Goal: Task Accomplishment & Management: Manage account settings

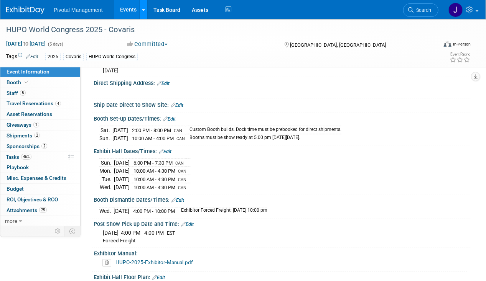
click at [139, 12] on link at bounding box center [143, 9] width 8 height 19
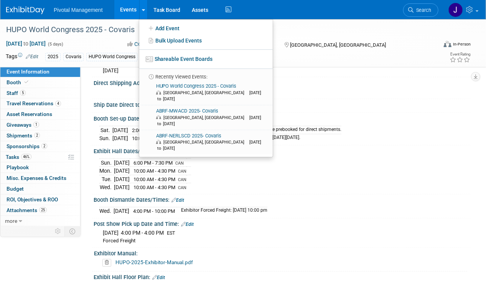
click at [128, 12] on link "Events" at bounding box center [128, 9] width 28 height 19
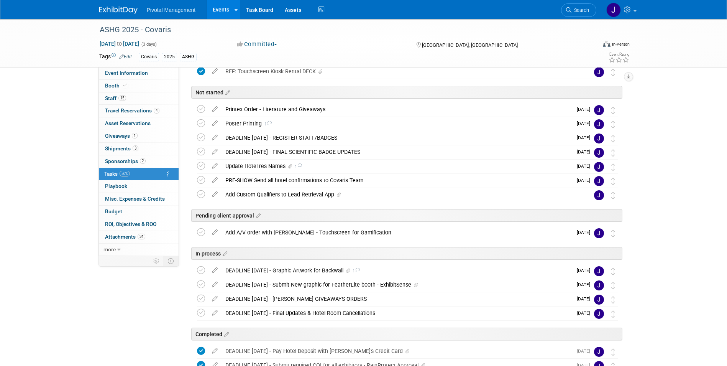
scroll to position [108, 0]
click at [299, 104] on div "Printex Order - Literature and Giveaways" at bounding box center [397, 109] width 351 height 13
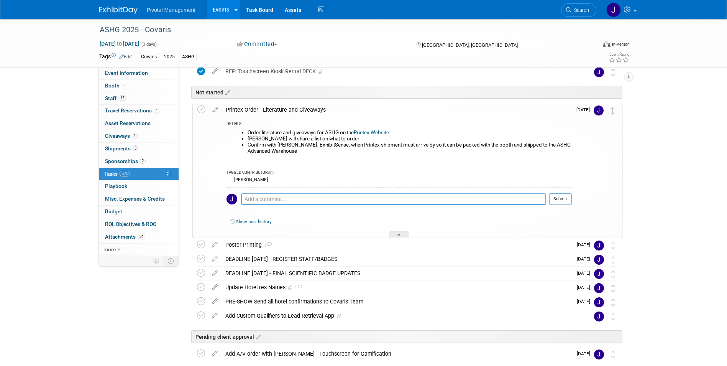
click at [301, 105] on div "Printex Order - Literature and Giveaways" at bounding box center [397, 109] width 350 height 13
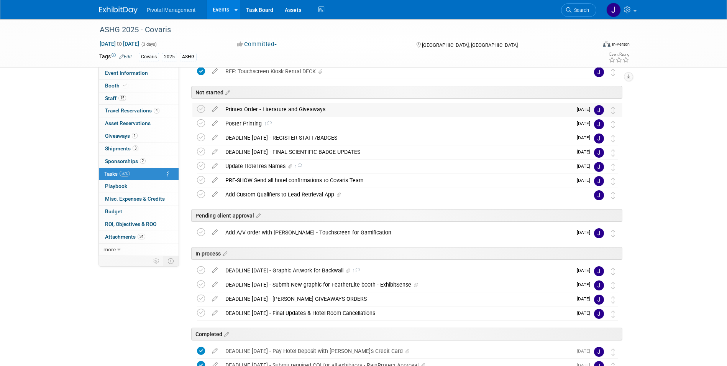
click at [301, 105] on div "Printex Order - Literature and Giveaways" at bounding box center [397, 109] width 351 height 13
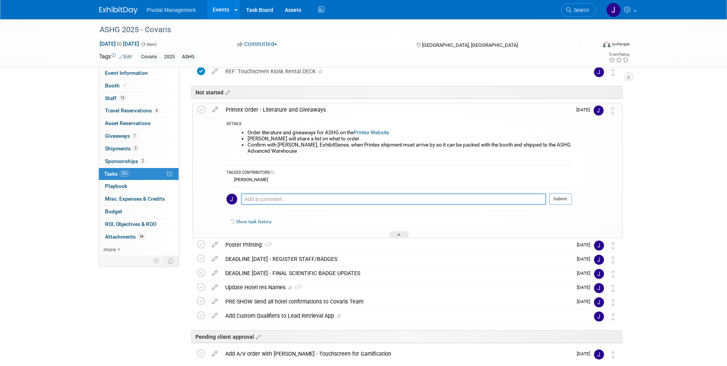
click at [445, 103] on div "Printex Order - Literature and Giveaways DETAILS Order literature and giveaways…" at bounding box center [407, 170] width 430 height 135
click at [311, 112] on div "Printex Order - Literature and Giveaways" at bounding box center [397, 109] width 350 height 13
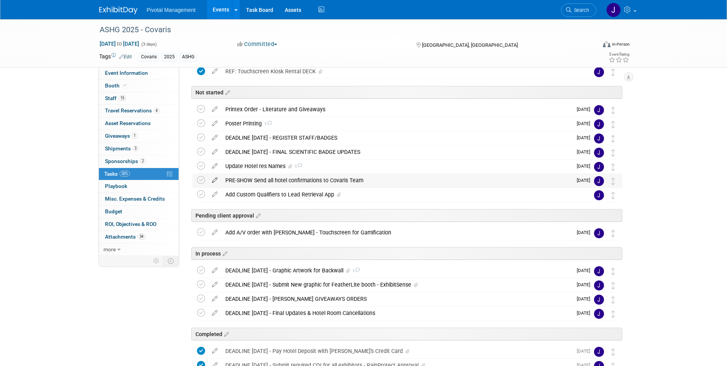
click at [212, 179] on icon at bounding box center [214, 179] width 13 height 10
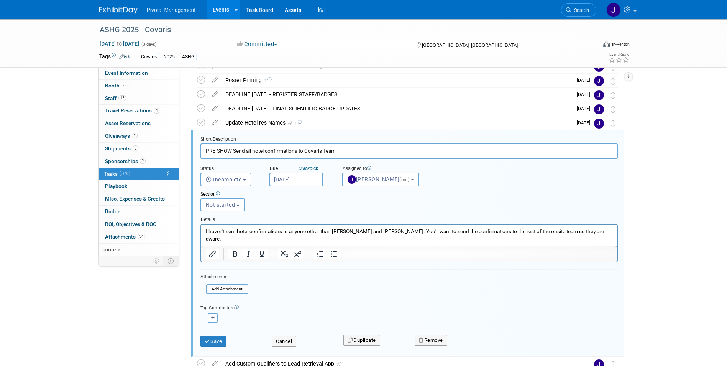
scroll to position [169, 0]
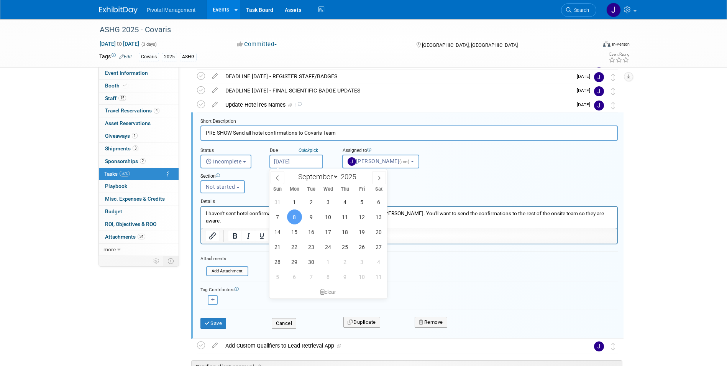
click at [301, 164] on body "Pivotal Management Events Add Event Bulk Upload Events Shareable Event Boards R…" at bounding box center [363, 14] width 727 height 366
click at [378, 179] on icon at bounding box center [378, 177] width 5 height 5
select select "9"
click at [360, 205] on span "3" at bounding box center [362, 201] width 15 height 15
type input "Oct 3, 2025"
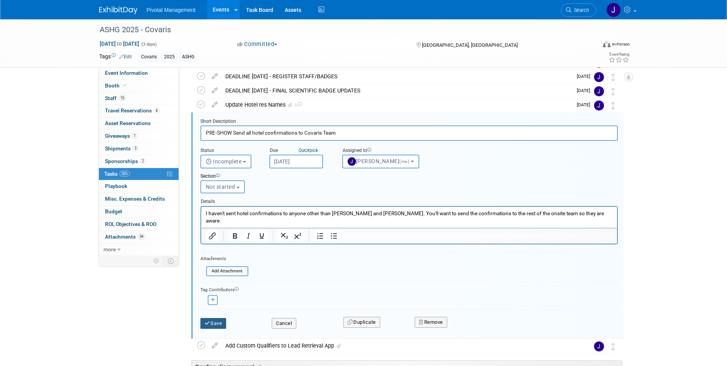
click at [223, 319] on button "Save" at bounding box center [214, 323] width 26 height 11
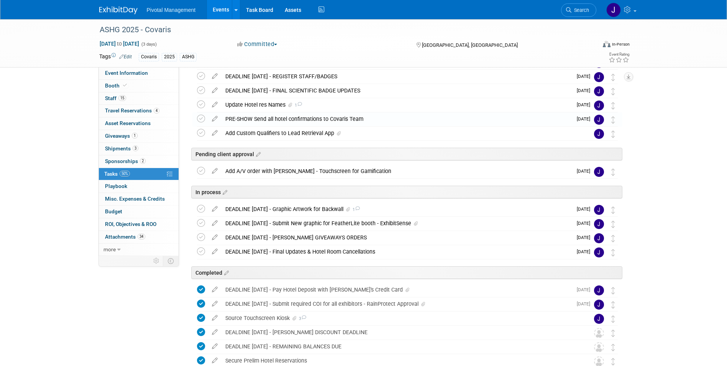
click at [335, 119] on div "PRE-SHOW Send all hotel confirmations to Covaris Team" at bounding box center [397, 118] width 351 height 13
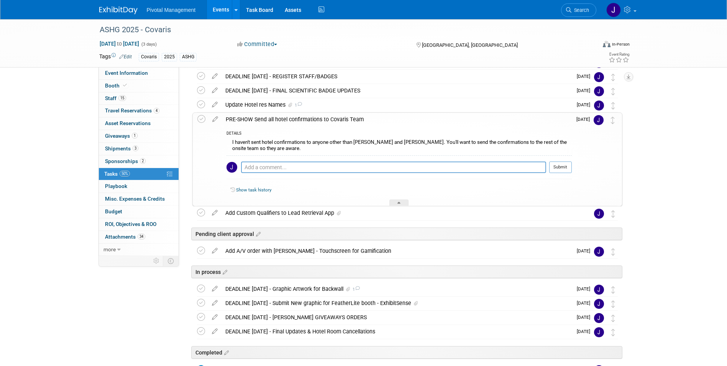
click at [323, 121] on div "PRE-SHOW Send all hotel confirmations to Covaris Team" at bounding box center [397, 119] width 350 height 13
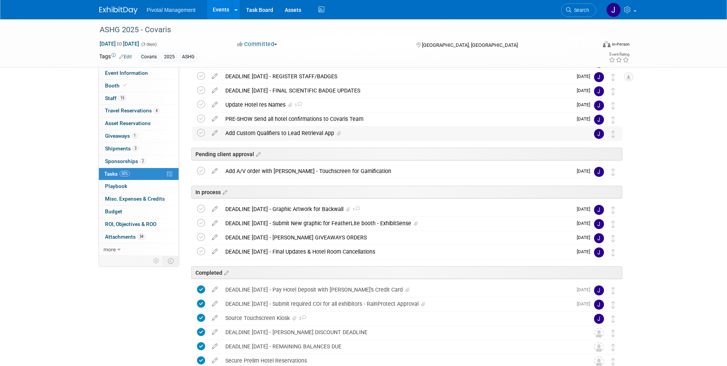
click at [317, 130] on div "Add Custom Qualifiers to Lead Retrieval App" at bounding box center [400, 133] width 357 height 13
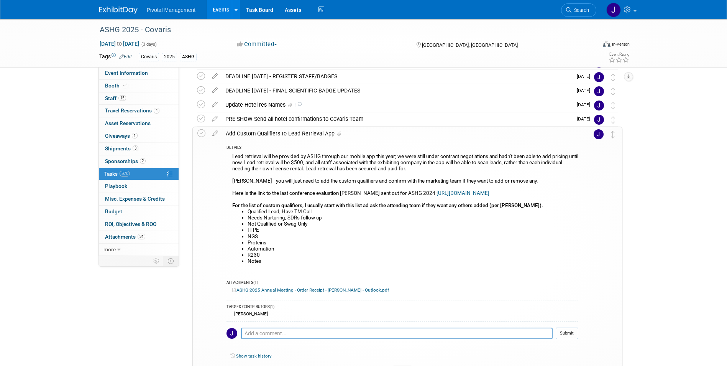
click at [294, 137] on div "Add Custom Qualifiers to Lead Retrieval App" at bounding box center [400, 133] width 357 height 13
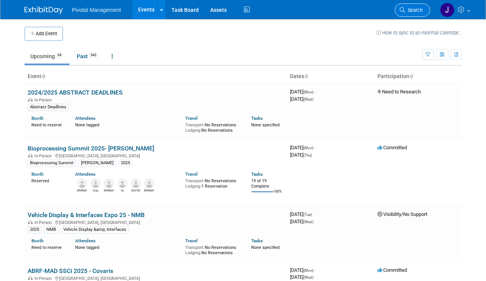
click at [411, 10] on span "Search" at bounding box center [414, 10] width 18 height 6
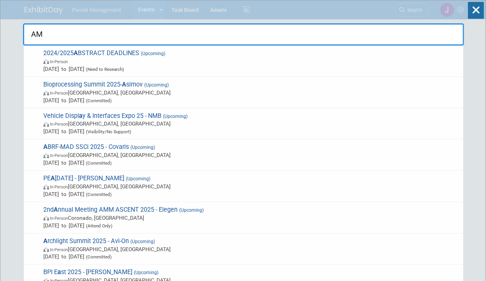
type input "AMP"
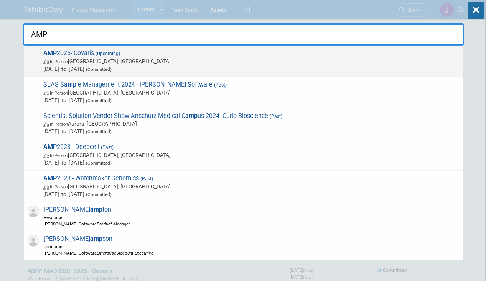
click at [148, 61] on span "In-Person Boston, MA" at bounding box center [251, 62] width 416 height 8
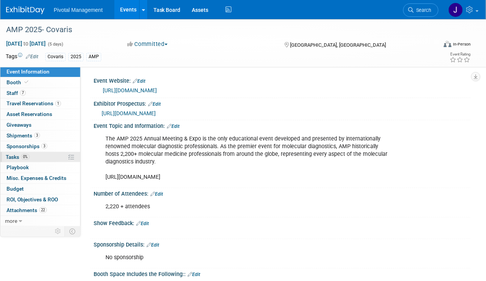
click at [13, 160] on link "0% Tasks 0%" at bounding box center [40, 157] width 80 height 10
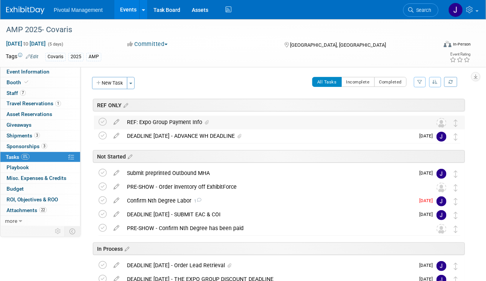
click at [163, 124] on div "REF: Expo Group Payment Info" at bounding box center [272, 122] width 298 height 13
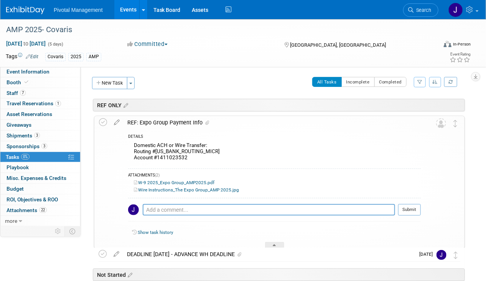
click at [162, 124] on div "REF: Expo Group Payment Info" at bounding box center [271, 122] width 297 height 13
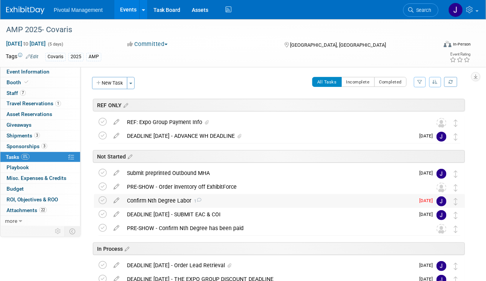
click at [182, 202] on div "Confirm Nth Degree Labor 1" at bounding box center [268, 200] width 291 height 13
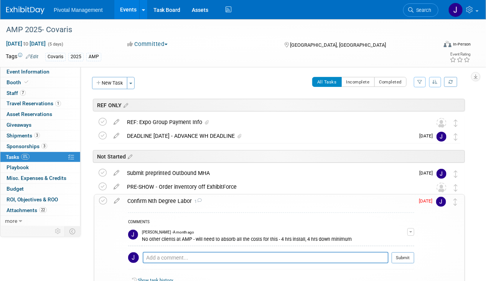
click at [183, 202] on div "Confirm Nth Degree Labor 1" at bounding box center [268, 201] width 291 height 13
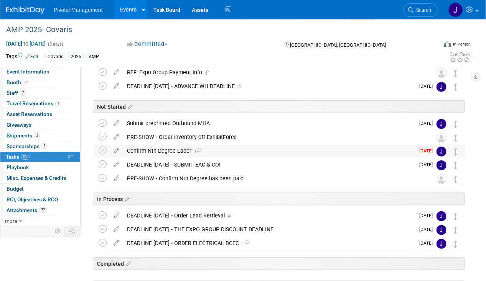
scroll to position [89, 0]
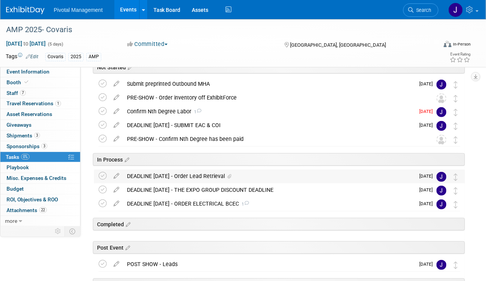
click at [213, 176] on div "DEADLINE [DATE] - Order Lead Retrieval" at bounding box center [268, 176] width 291 height 13
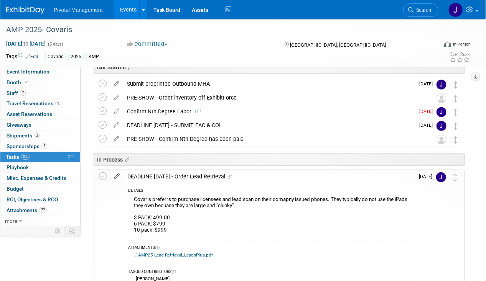
click at [118, 174] on icon at bounding box center [116, 175] width 13 height 10
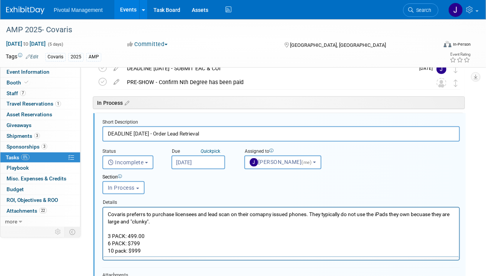
scroll to position [0, 0]
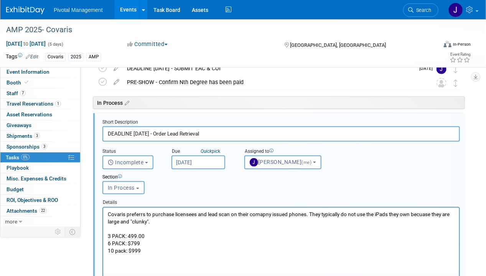
click at [109, 211] on p "Covaris preferrs to purchase licensees and lead scan on their comapny issued ph…" at bounding box center [280, 232] width 347 height 44
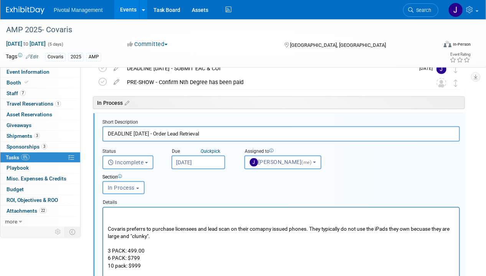
click at [109, 211] on p "Rich Text Area. Press ALT-0 for help." at bounding box center [280, 213] width 347 height 7
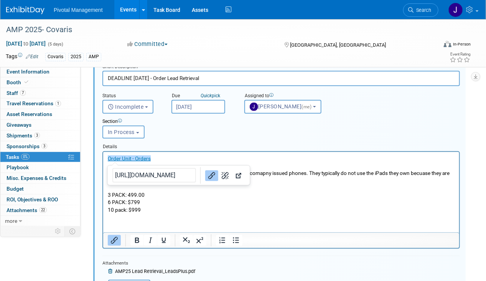
scroll to position [243, 0]
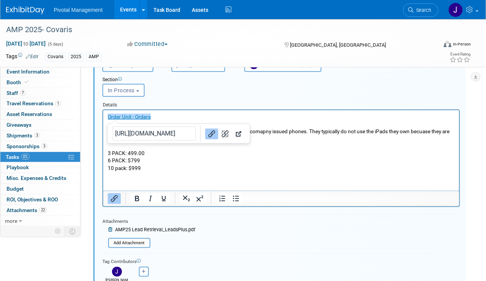
click at [164, 168] on p "Covaris preferrs to purchase licensees and lead scan on their comapny issued ph…" at bounding box center [280, 150] width 347 height 44
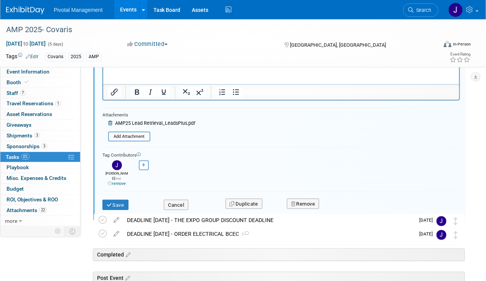
scroll to position [350, 0]
click at [112, 200] on button "Save" at bounding box center [115, 205] width 26 height 11
